Goal: Task Accomplishment & Management: Complete application form

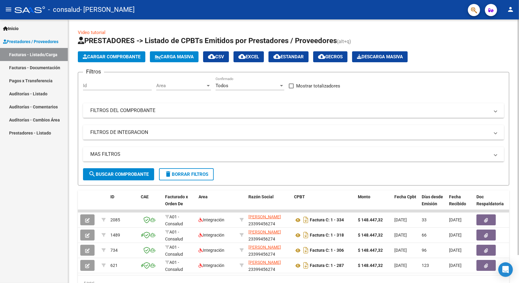
click at [104, 58] on span "Cargar Comprobante" at bounding box center [112, 56] width 58 height 5
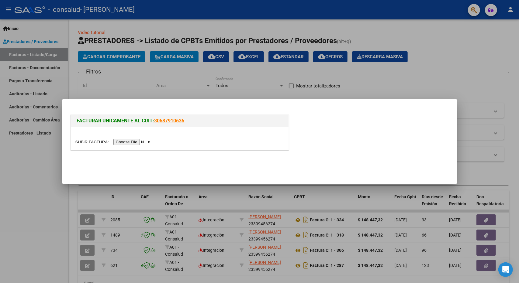
click at [137, 142] on input "file" at bounding box center [113, 142] width 77 height 6
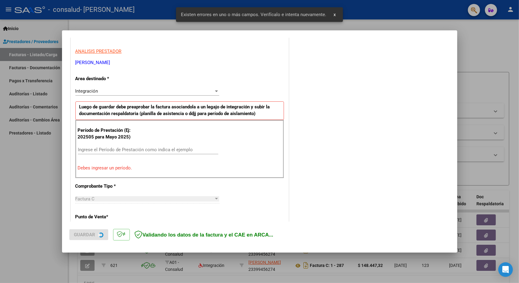
scroll to position [107, 0]
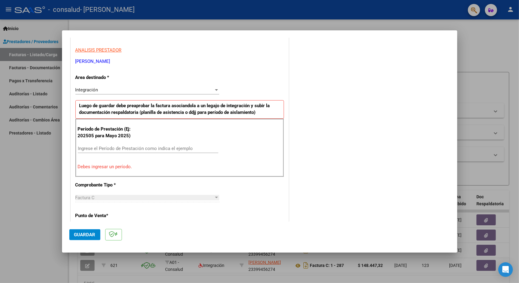
click at [143, 147] on input "Ingrese el Período de Prestación como indica el ejemplo" at bounding box center [148, 148] width 141 height 5
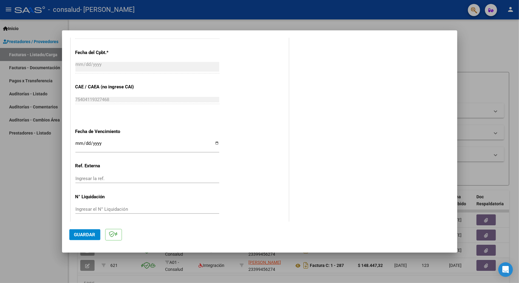
scroll to position [349, 0]
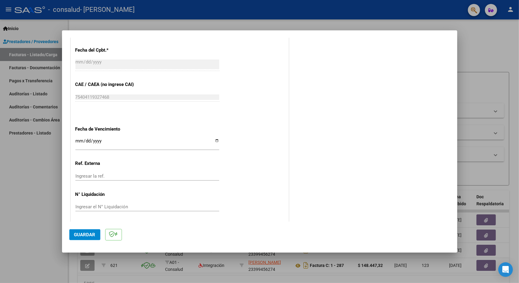
type input "202509"
click at [79, 139] on input "Ingresar la fecha" at bounding box center [147, 144] width 144 height 10
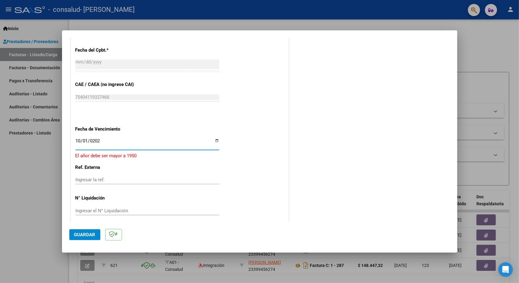
type input "[DATE]"
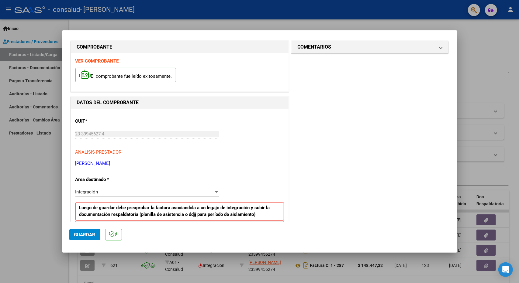
scroll to position [0, 0]
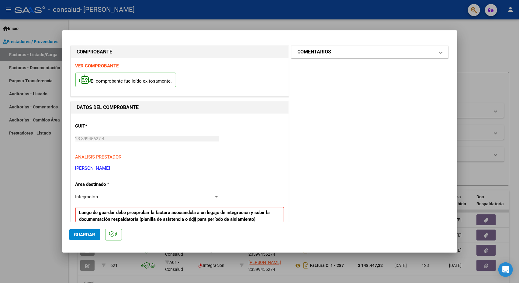
click at [376, 49] on mat-panel-title "COMENTARIOS" at bounding box center [366, 51] width 137 height 7
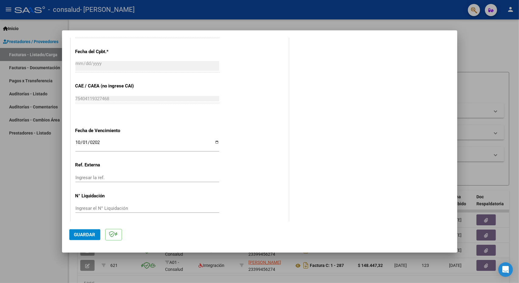
scroll to position [349, 0]
click at [85, 234] on span "Guardar" at bounding box center [84, 234] width 21 height 5
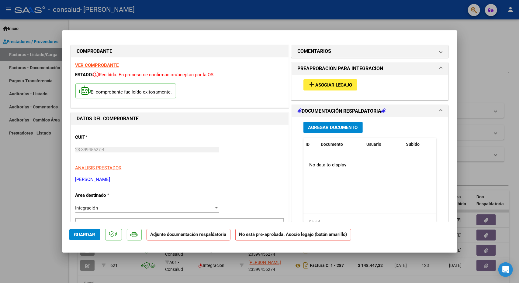
scroll to position [0, 0]
click at [326, 84] on span "Asociar Legajo" at bounding box center [334, 85] width 37 height 5
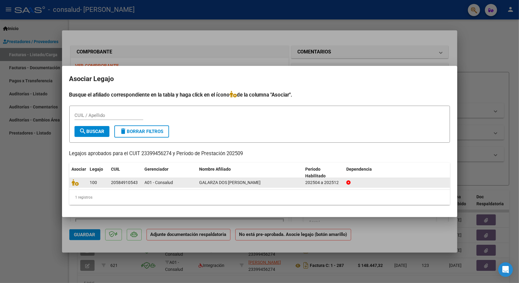
click at [130, 183] on div "20584910543" at bounding box center [124, 182] width 27 height 7
click at [76, 185] on icon at bounding box center [75, 182] width 7 height 7
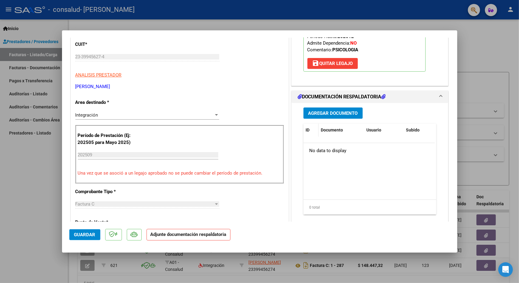
scroll to position [91, 0]
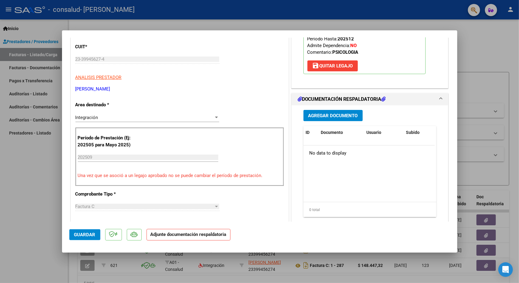
click at [332, 116] on span "Agregar Documento" at bounding box center [333, 115] width 50 height 5
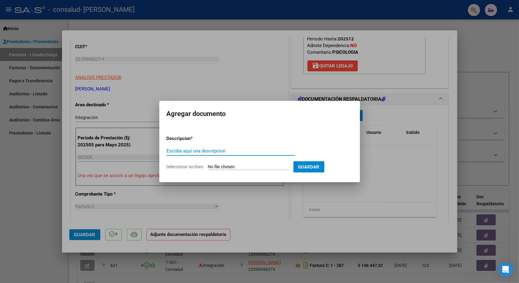
click at [179, 168] on span "Seleccionar Archivo" at bounding box center [185, 167] width 37 height 5
click at [208, 168] on input "Seleccionar Archivo" at bounding box center [248, 168] width 81 height 6
type input "C:\fakepath\planilla [PERSON_NAME] septiembre.pdf"
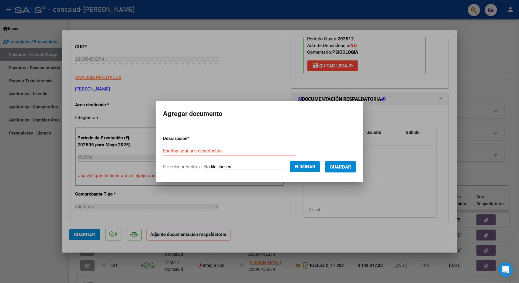
click at [216, 153] on input "Escriba aquí una descripcion" at bounding box center [229, 150] width 133 height 5
type input "Planilla asistencia"
click at [345, 170] on button "Guardar" at bounding box center [340, 166] width 31 height 11
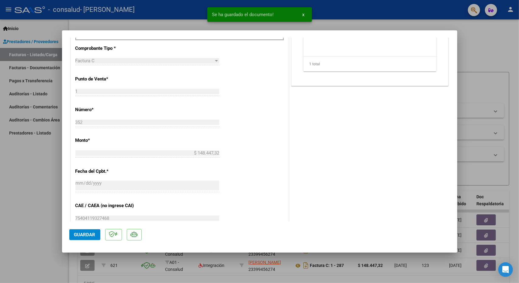
scroll to position [359, 0]
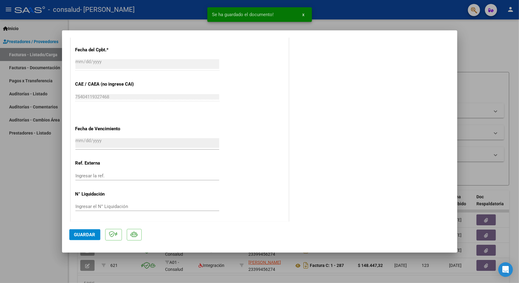
click at [85, 238] on button "Guardar" at bounding box center [84, 235] width 31 height 11
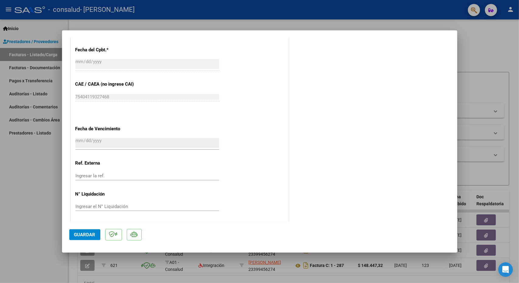
click at [504, 72] on div at bounding box center [259, 141] width 519 height 283
type input "$ 0,00"
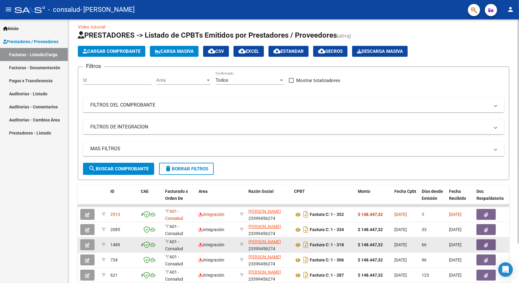
scroll to position [0, 0]
